Goal: Information Seeking & Learning: Learn about a topic

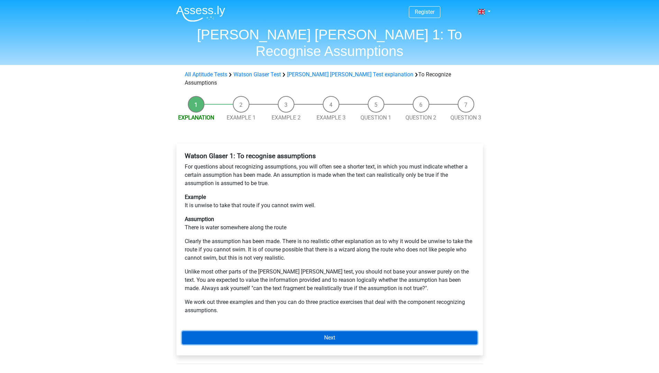
click at [343, 332] on link "Next" at bounding box center [329, 338] width 295 height 13
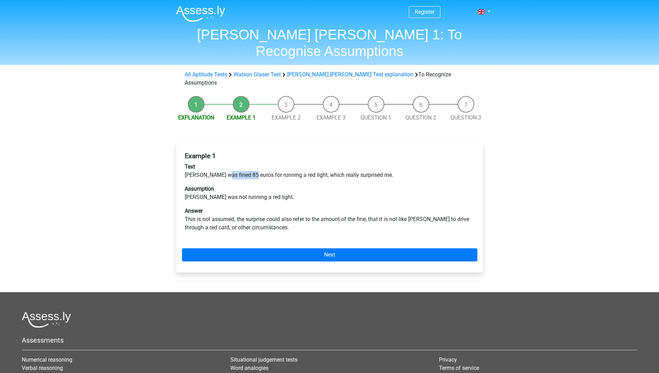
drag, startPoint x: 222, startPoint y: 148, endPoint x: 249, endPoint y: 149, distance: 27.0
click at [249, 163] on p "Text [PERSON_NAME] was fined 85 euros for running a red light, which really sur…" at bounding box center [330, 171] width 290 height 17
click at [268, 163] on p "Text Peter was fined 85 euros for running a red light, which really surprised m…" at bounding box center [330, 171] width 290 height 17
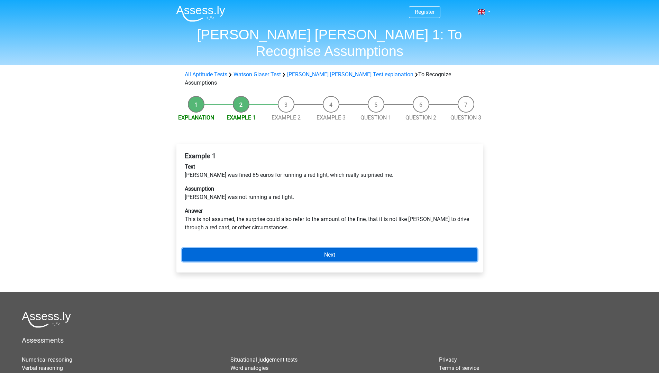
click at [349, 249] on link "Next" at bounding box center [329, 255] width 295 height 13
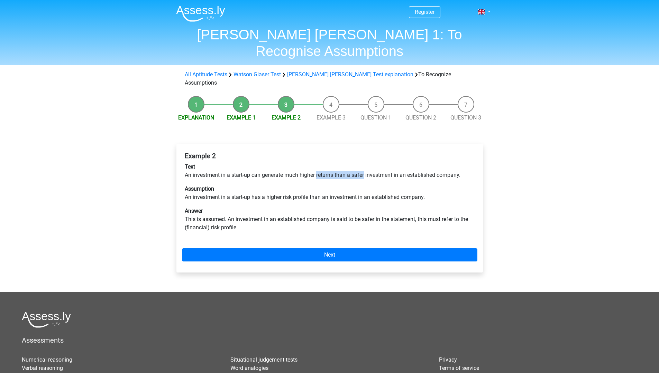
drag, startPoint x: 317, startPoint y: 150, endPoint x: 377, endPoint y: 148, distance: 60.2
click at [369, 163] on p "Text An investment in a start-up can generate much higher returns than a safer …" at bounding box center [330, 171] width 290 height 17
click at [377, 163] on p "Text An investment in a start-up can generate much higher returns than a safer …" at bounding box center [330, 171] width 290 height 17
drag, startPoint x: 372, startPoint y: 149, endPoint x: 430, endPoint y: 152, distance: 57.5
click at [430, 163] on p "Text An investment in a start-up can generate much higher returns than a safer …" at bounding box center [330, 171] width 290 height 17
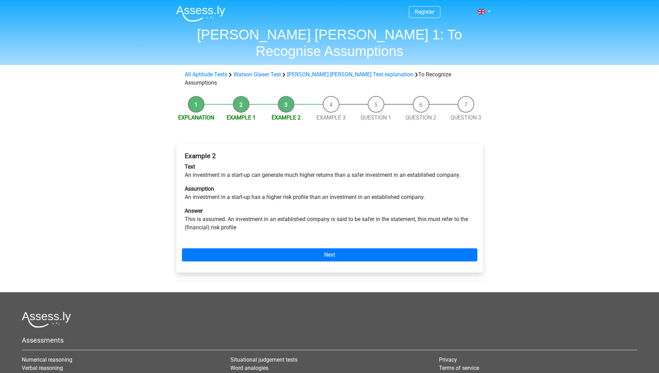
click at [428, 163] on p "Text An investment in a start-up can generate much higher returns than a safer …" at bounding box center [330, 171] width 290 height 17
drag, startPoint x: 238, startPoint y: 173, endPoint x: 400, endPoint y: 170, distance: 162.2
click at [400, 185] on p "Assumption An investment in a start-up has a higher risk profile than an invest…" at bounding box center [330, 193] width 290 height 17
click at [303, 207] on p "Answer This is assumed. An investment in an established company is said to be s…" at bounding box center [330, 219] width 290 height 25
drag, startPoint x: 262, startPoint y: 152, endPoint x: 386, endPoint y: 148, distance: 123.5
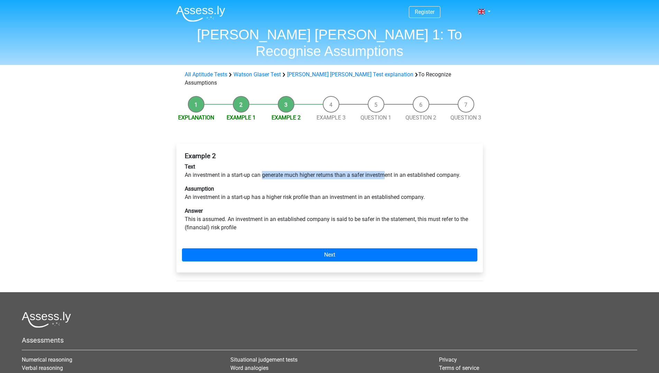
click at [386, 163] on p "Text An investment in a start-up can generate much higher returns than a safer …" at bounding box center [330, 171] width 290 height 17
click at [355, 185] on p "Assumption An investment in a start-up has a higher risk profile than an invest…" at bounding box center [330, 193] width 290 height 17
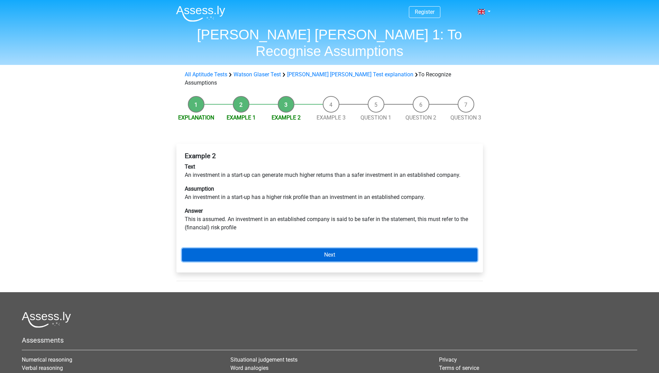
click at [362, 249] on link "Next" at bounding box center [329, 255] width 295 height 13
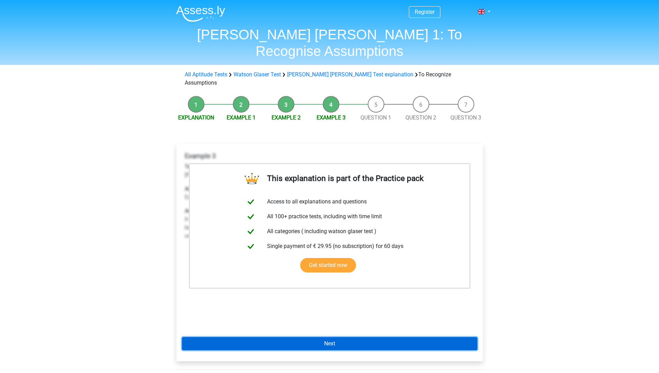
click at [333, 337] on link "Next" at bounding box center [329, 343] width 295 height 13
